Goal: Use online tool/utility

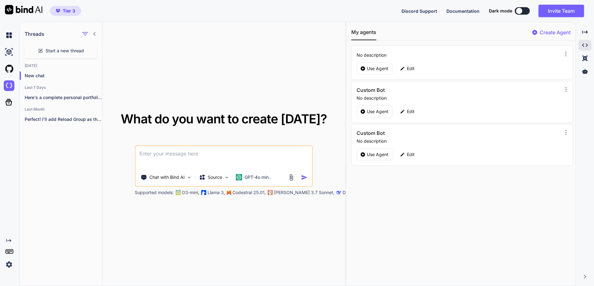
type textarea "x"
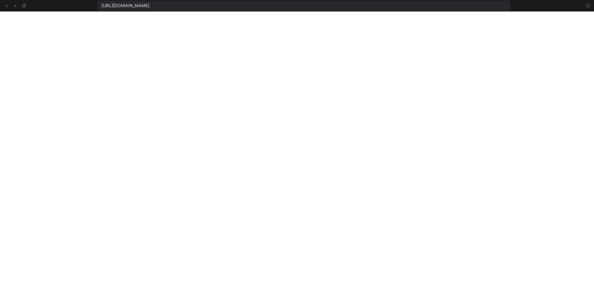
scroll to position [4144, 0]
drag, startPoint x: 101, startPoint y: 4, endPoint x: 306, endPoint y: 5, distance: 205.3
click at [306, 5] on div "https://y0kcklukd0sk6k1gcn36to6gry44is-fi4k--5173--96435430.local-corp.webconta…" at bounding box center [304, 6] width 413 height 10
type textarea "x"
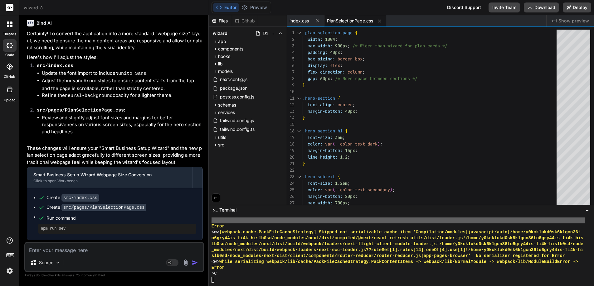
scroll to position [1546, 0]
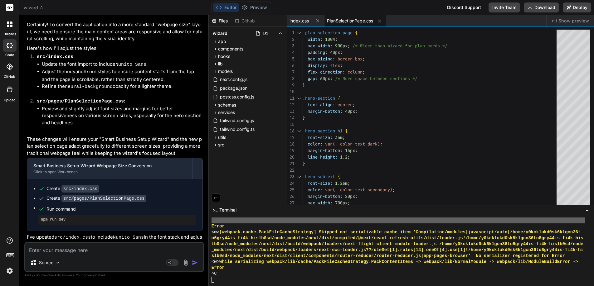
type textarea "x"
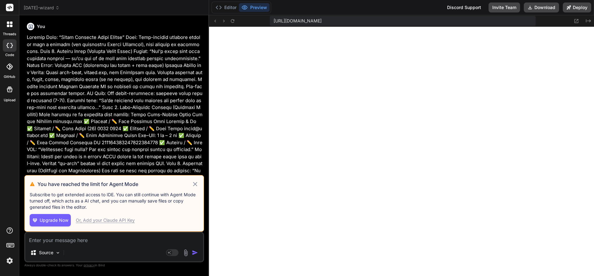
scroll to position [545, 0]
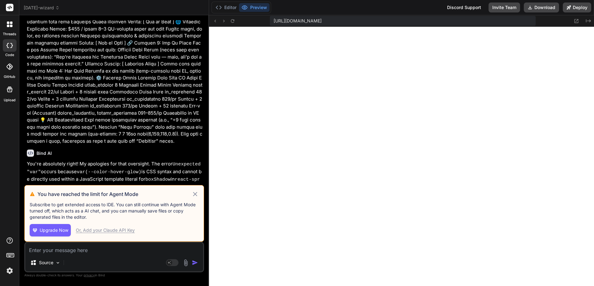
type textarea "x"
